Goal: Task Accomplishment & Management: Use online tool/utility

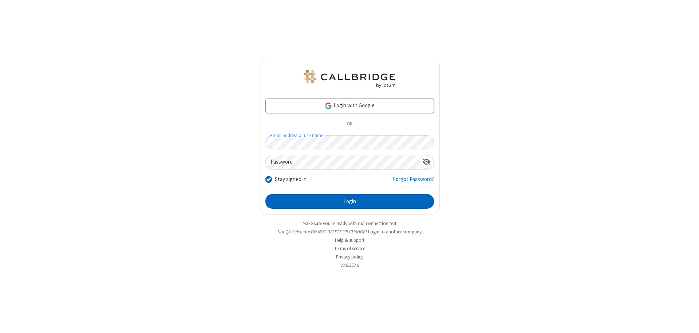
click at [349, 202] on button "Login" at bounding box center [349, 201] width 168 height 15
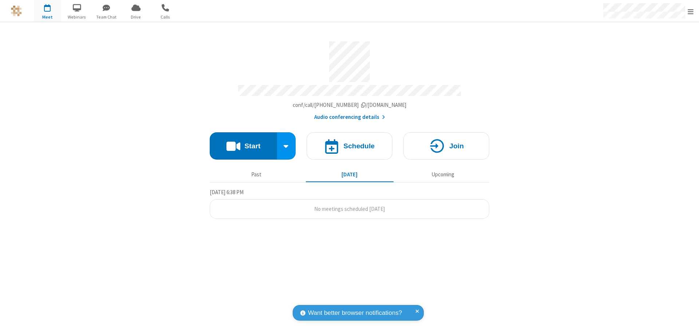
click at [243, 143] on button "Start" at bounding box center [243, 145] width 67 height 27
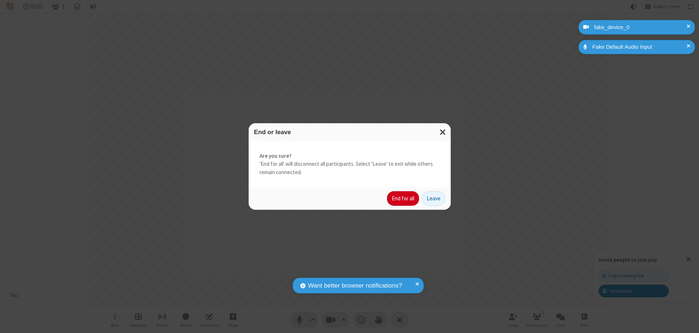
click at [403, 199] on button "End for all" at bounding box center [403, 198] width 32 height 15
